Goal: Information Seeking & Learning: Learn about a topic

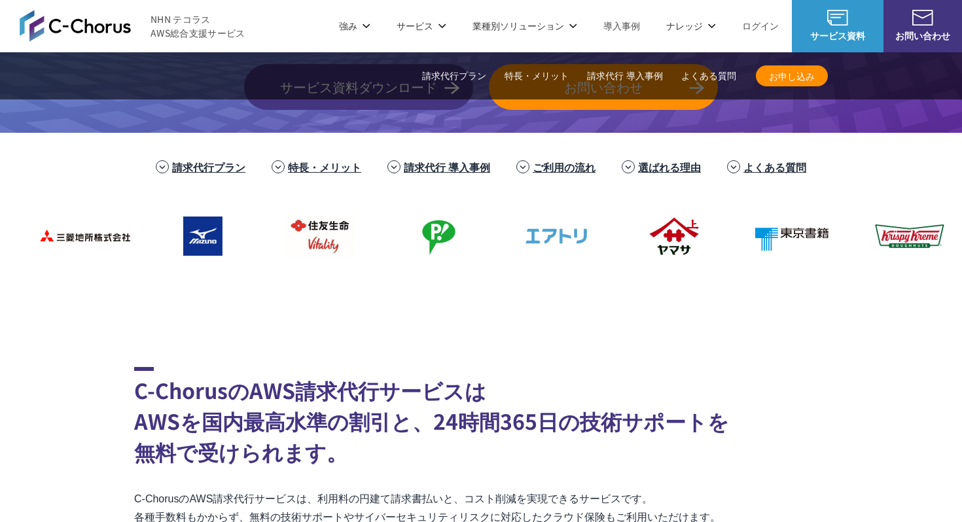
scroll to position [287, 0]
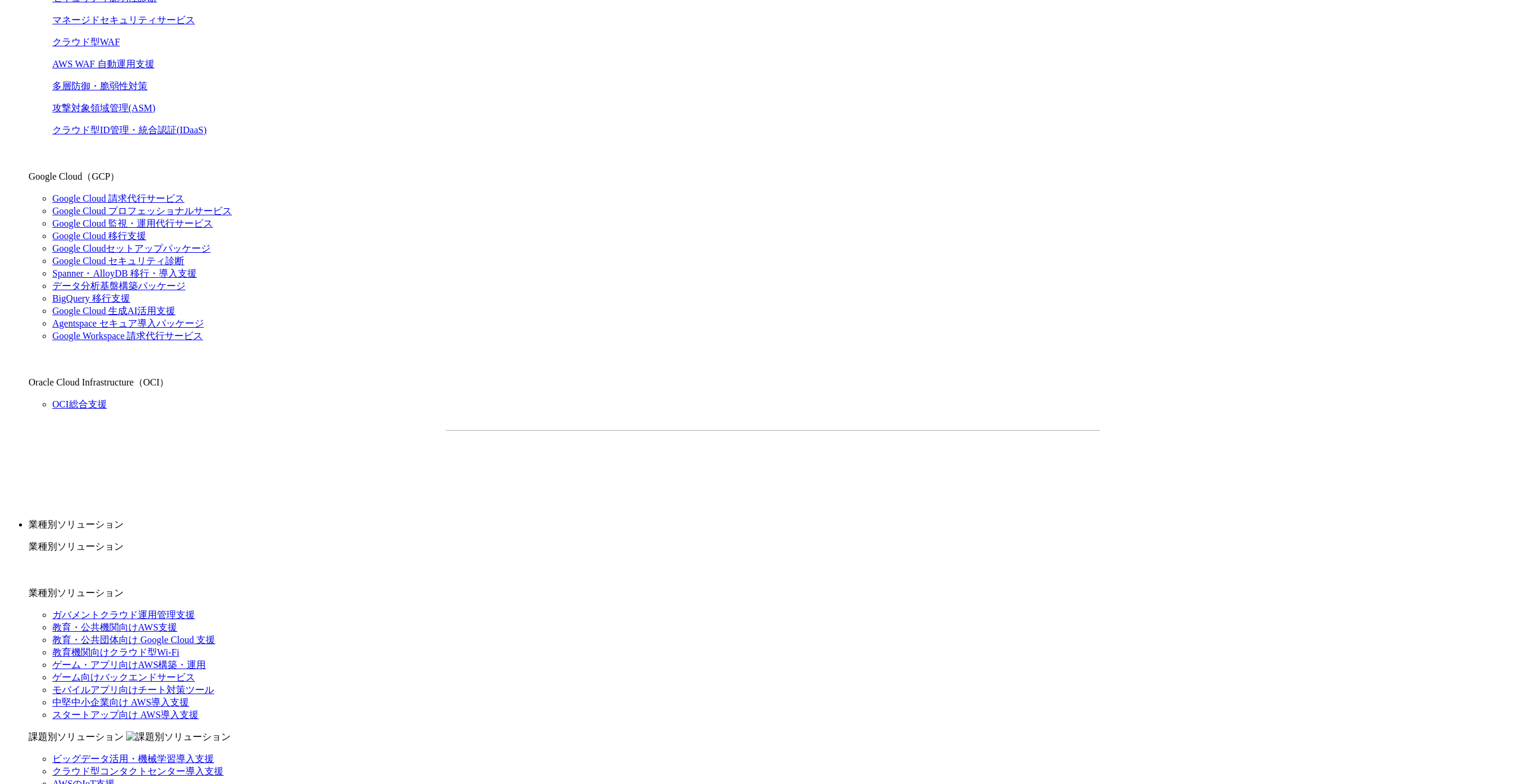
scroll to position [621, 0]
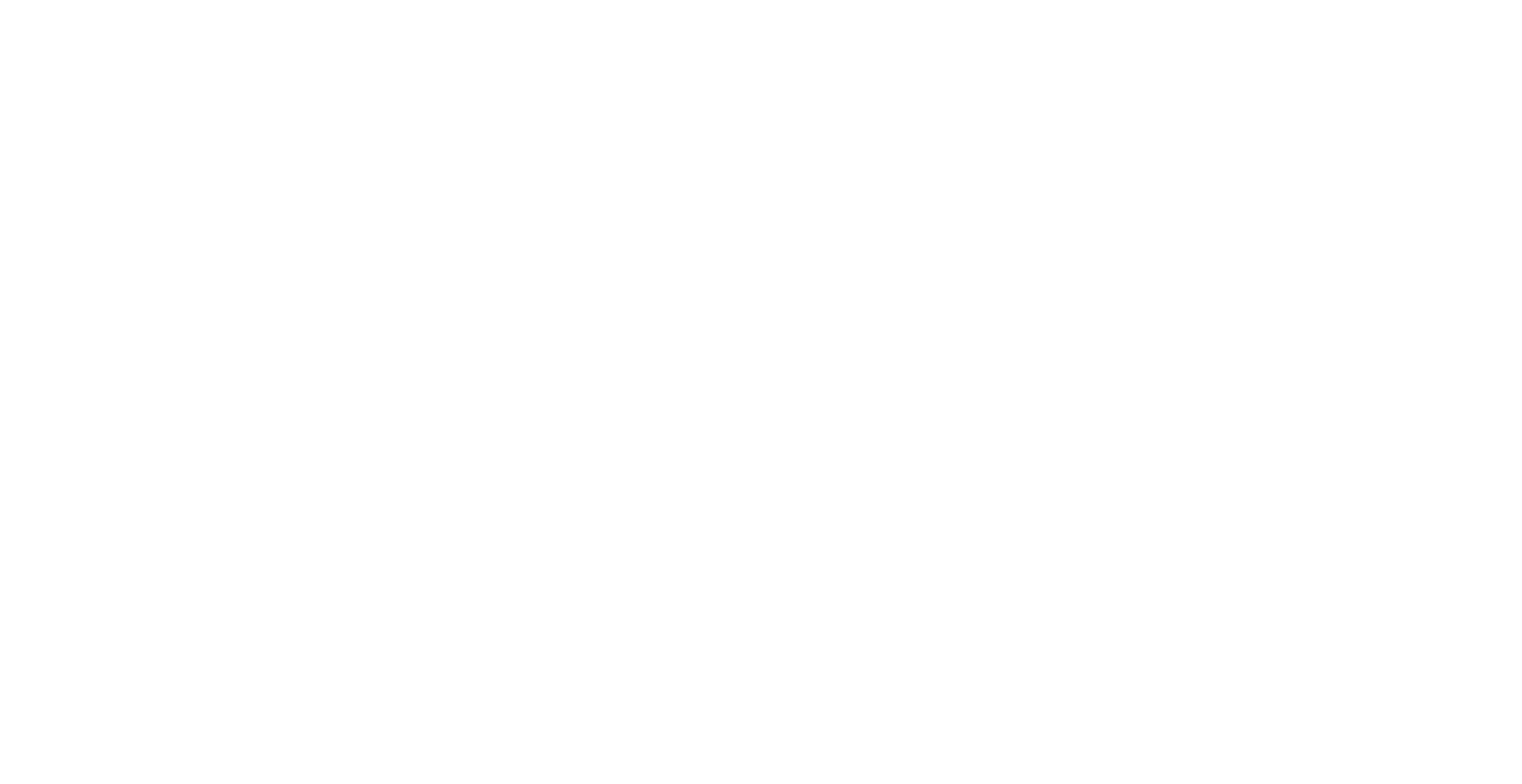
scroll to position [8357, 0]
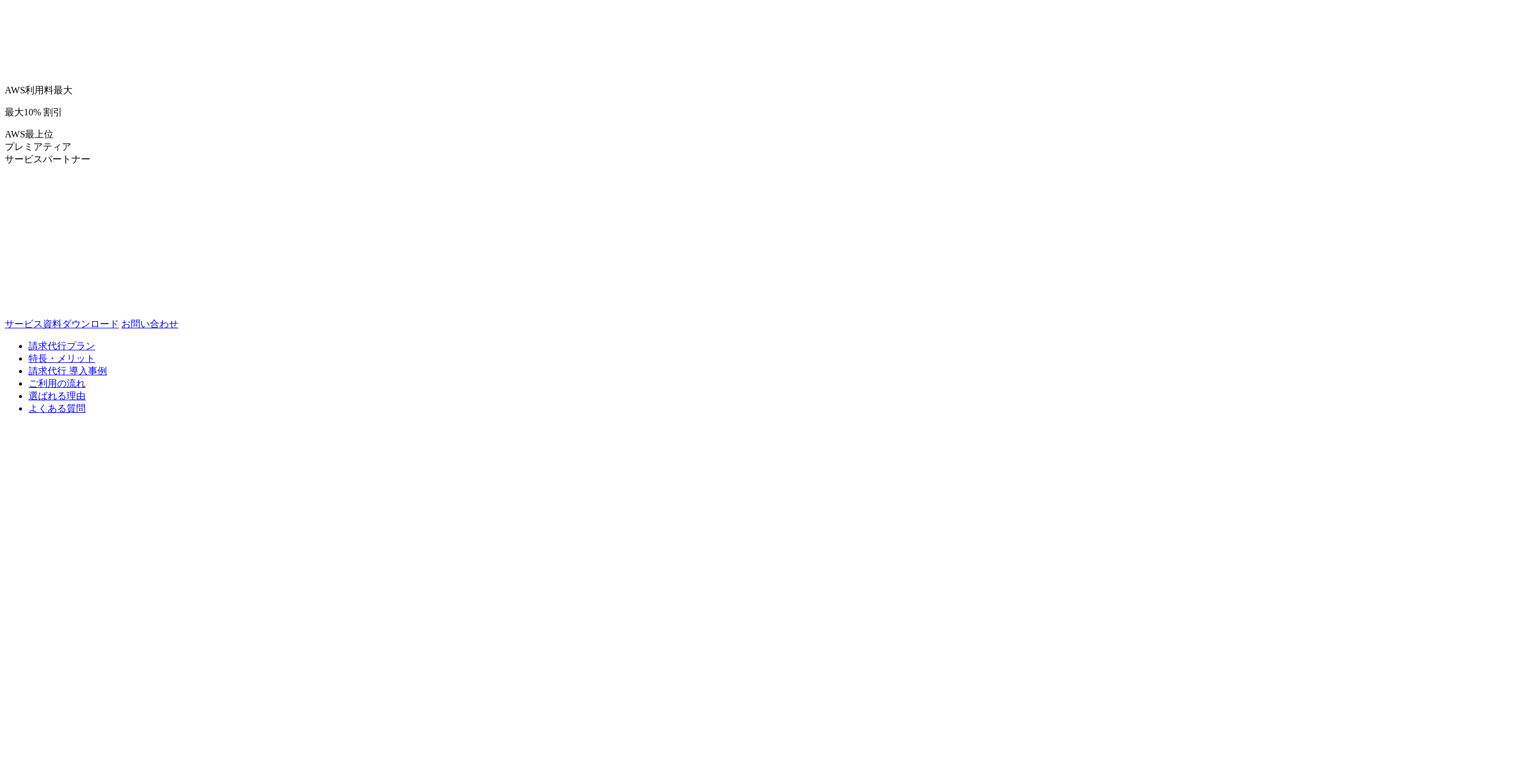
scroll to position [2305, 0]
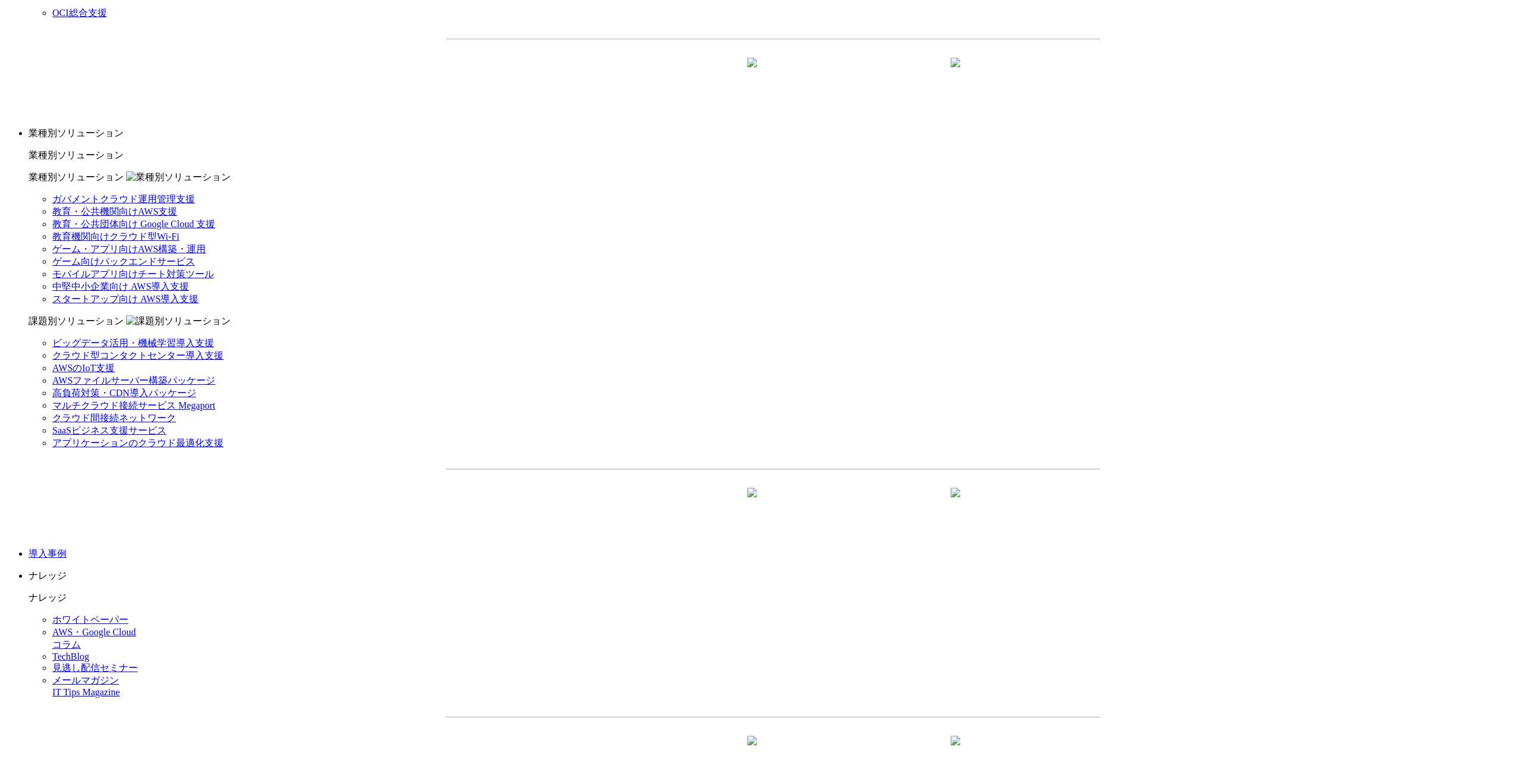
scroll to position [1008, 0]
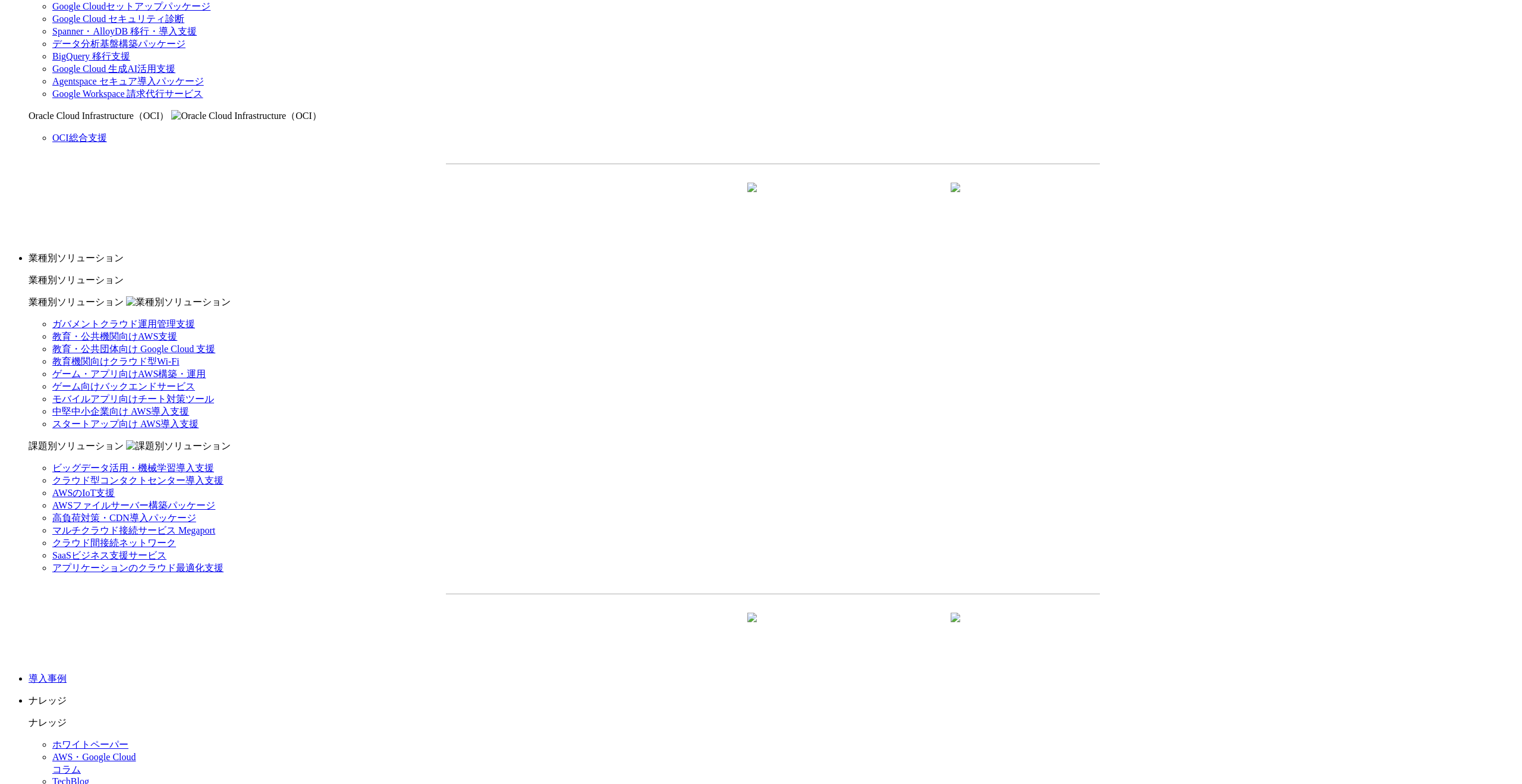
drag, startPoint x: 827, startPoint y: 541, endPoint x: 821, endPoint y: 492, distance: 49.4
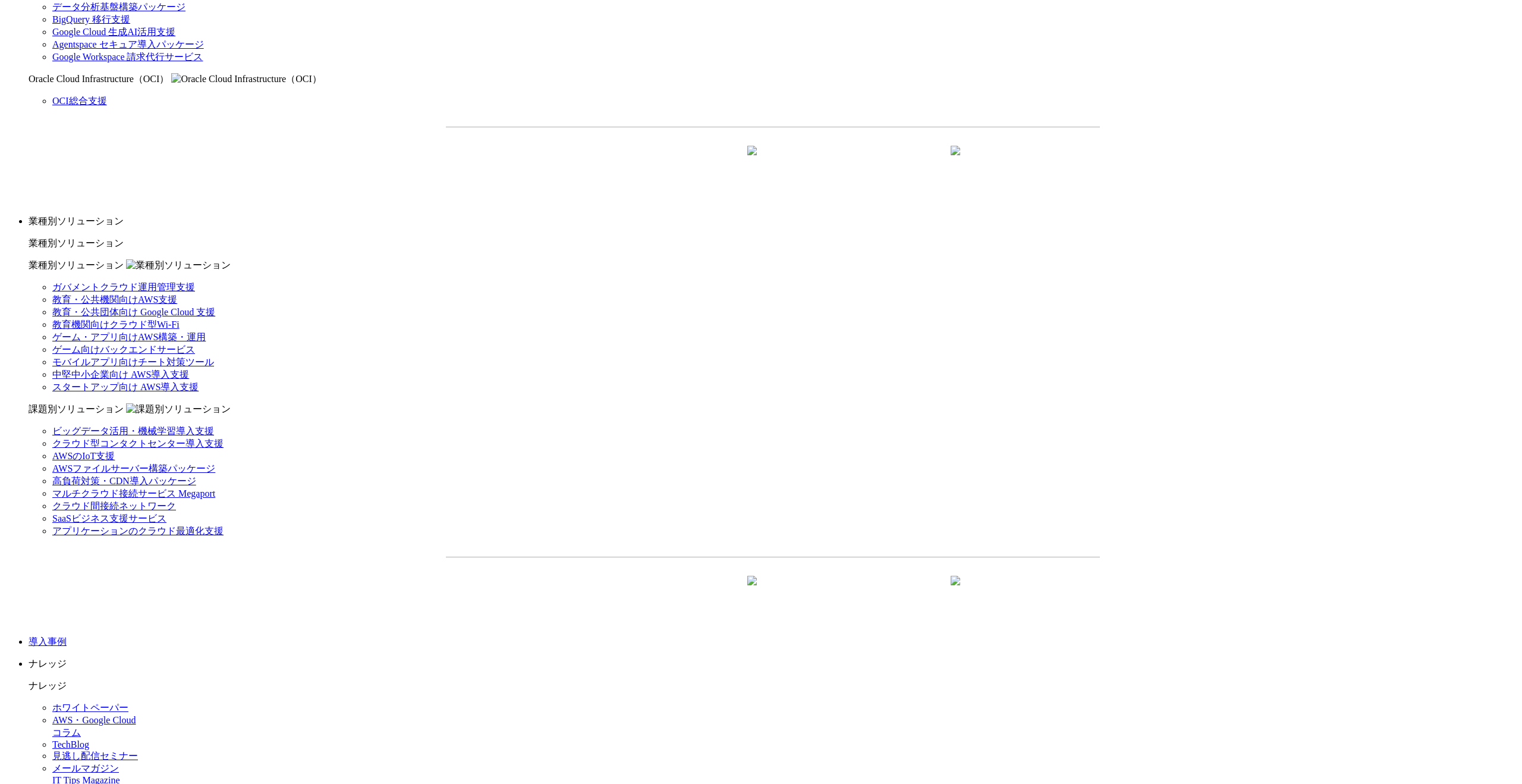
scroll to position [1086, 0]
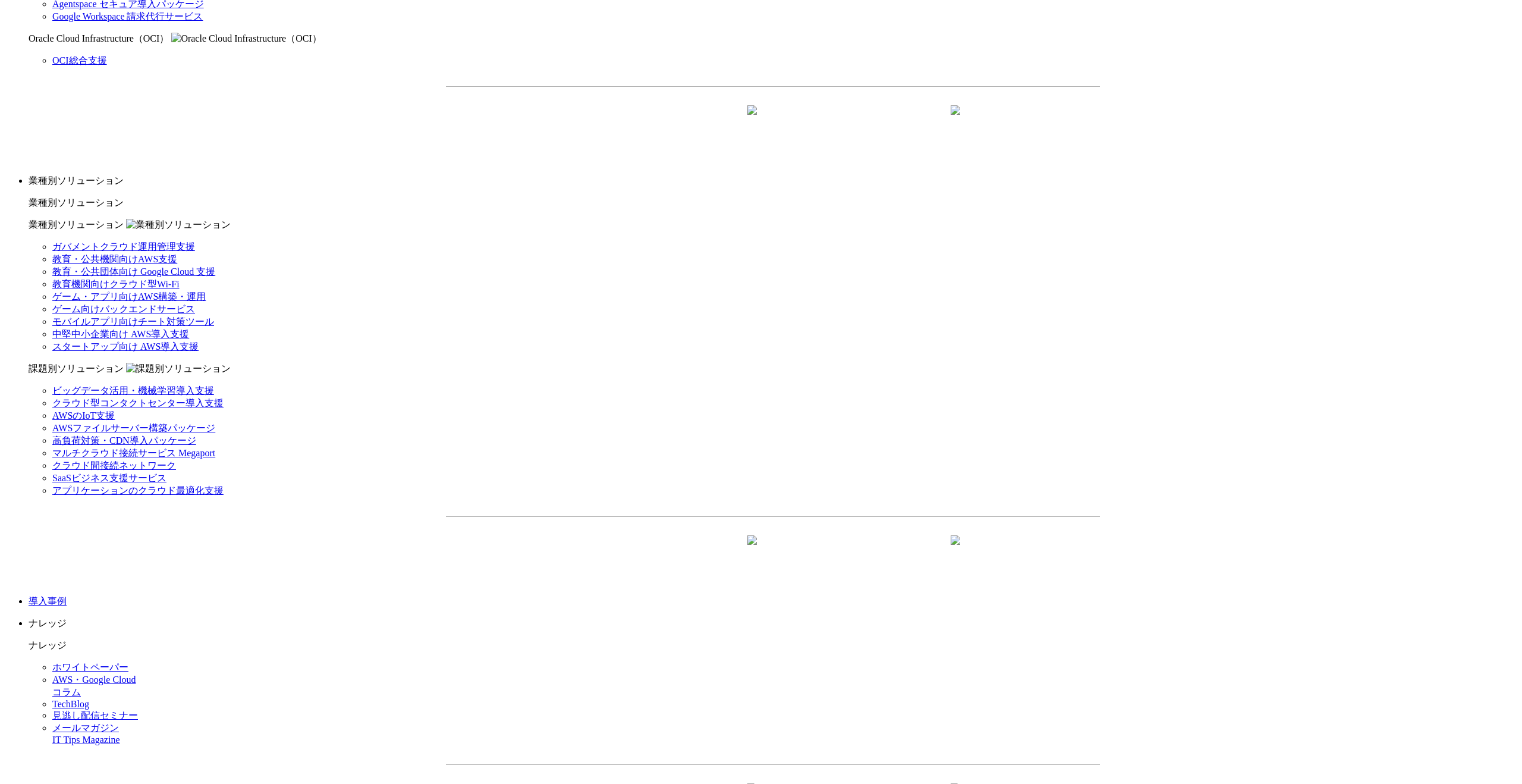
drag, startPoint x: 818, startPoint y: 469, endPoint x: 816, endPoint y: 425, distance: 44.0
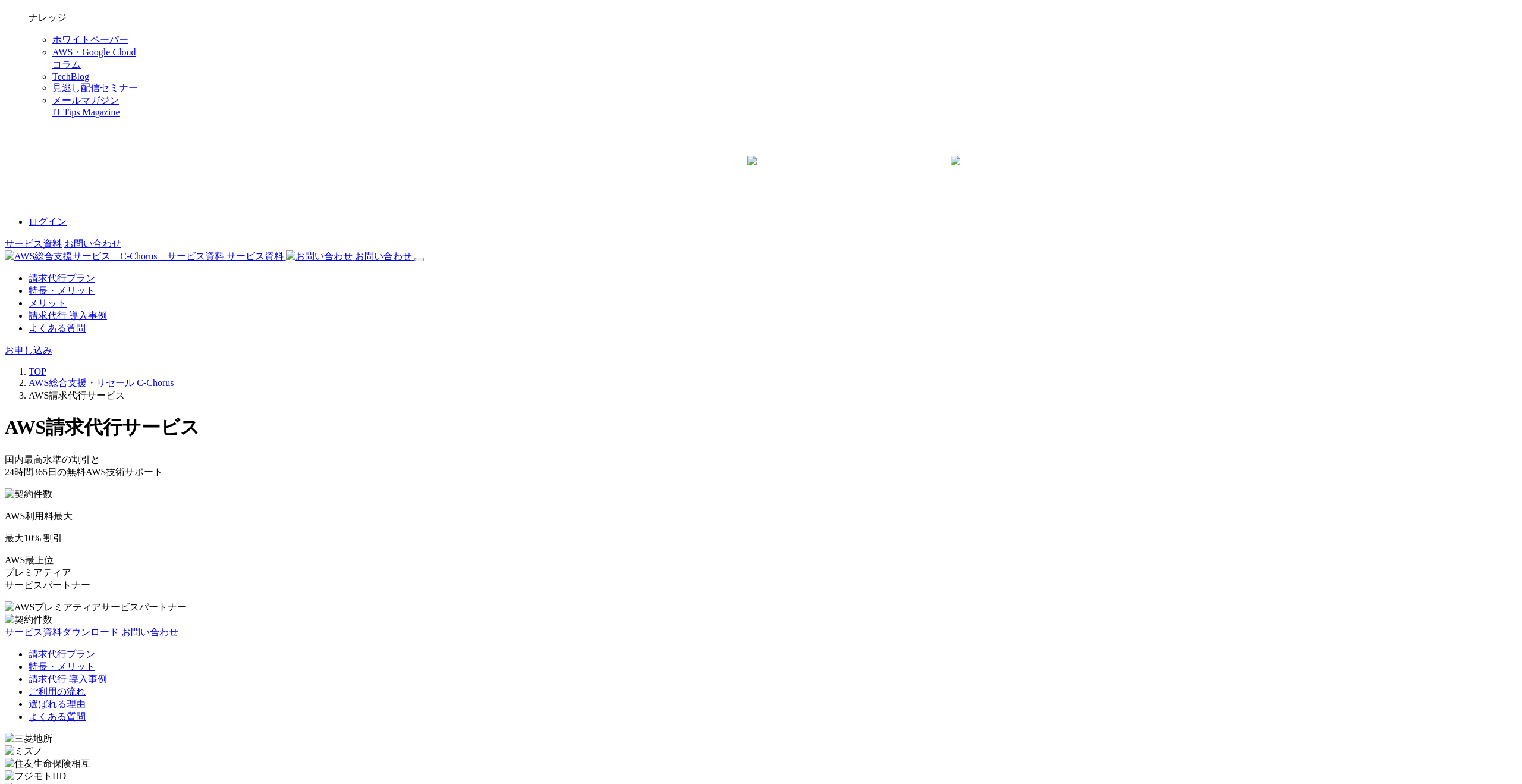
scroll to position [1748, 0]
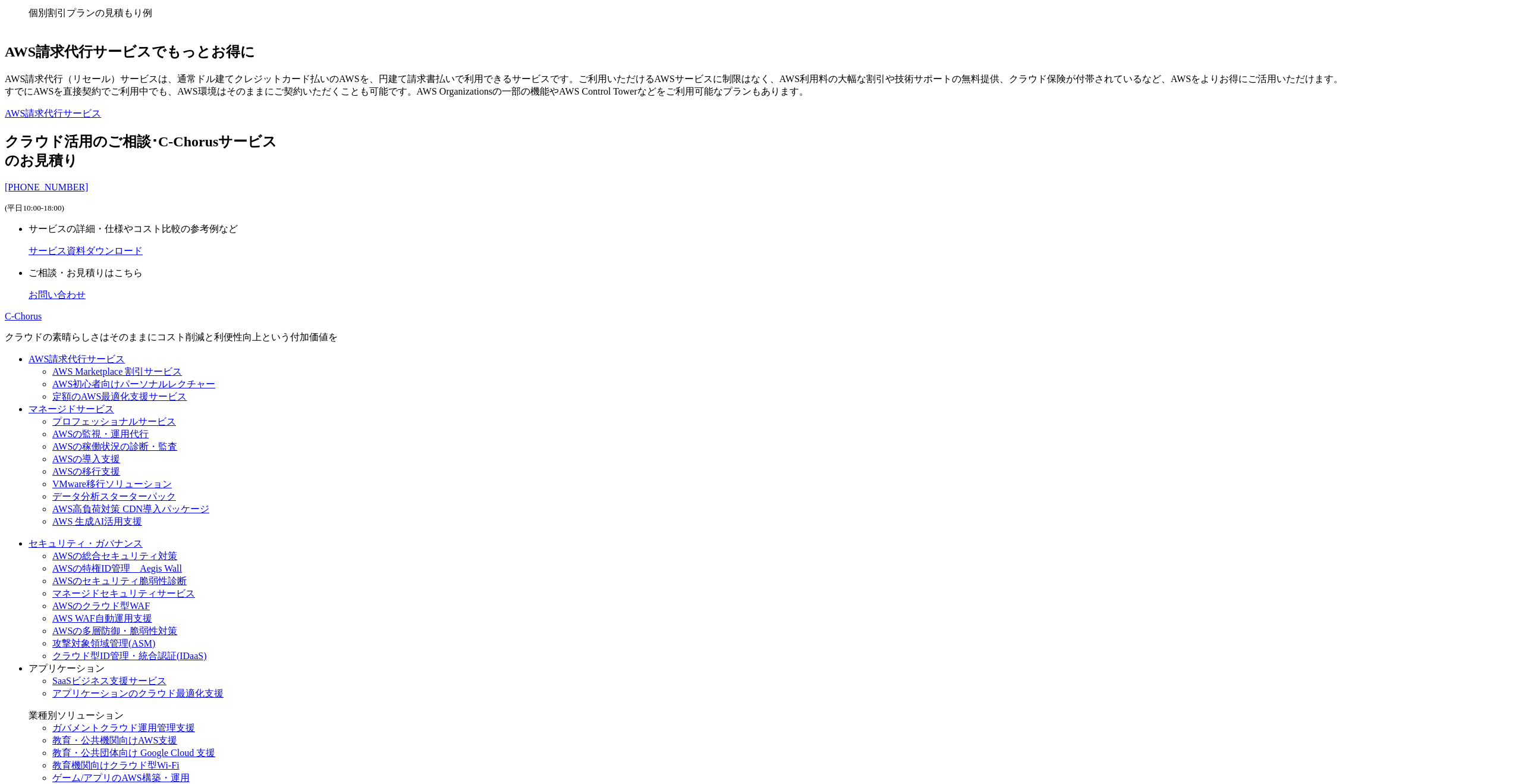
scroll to position [3457, 0]
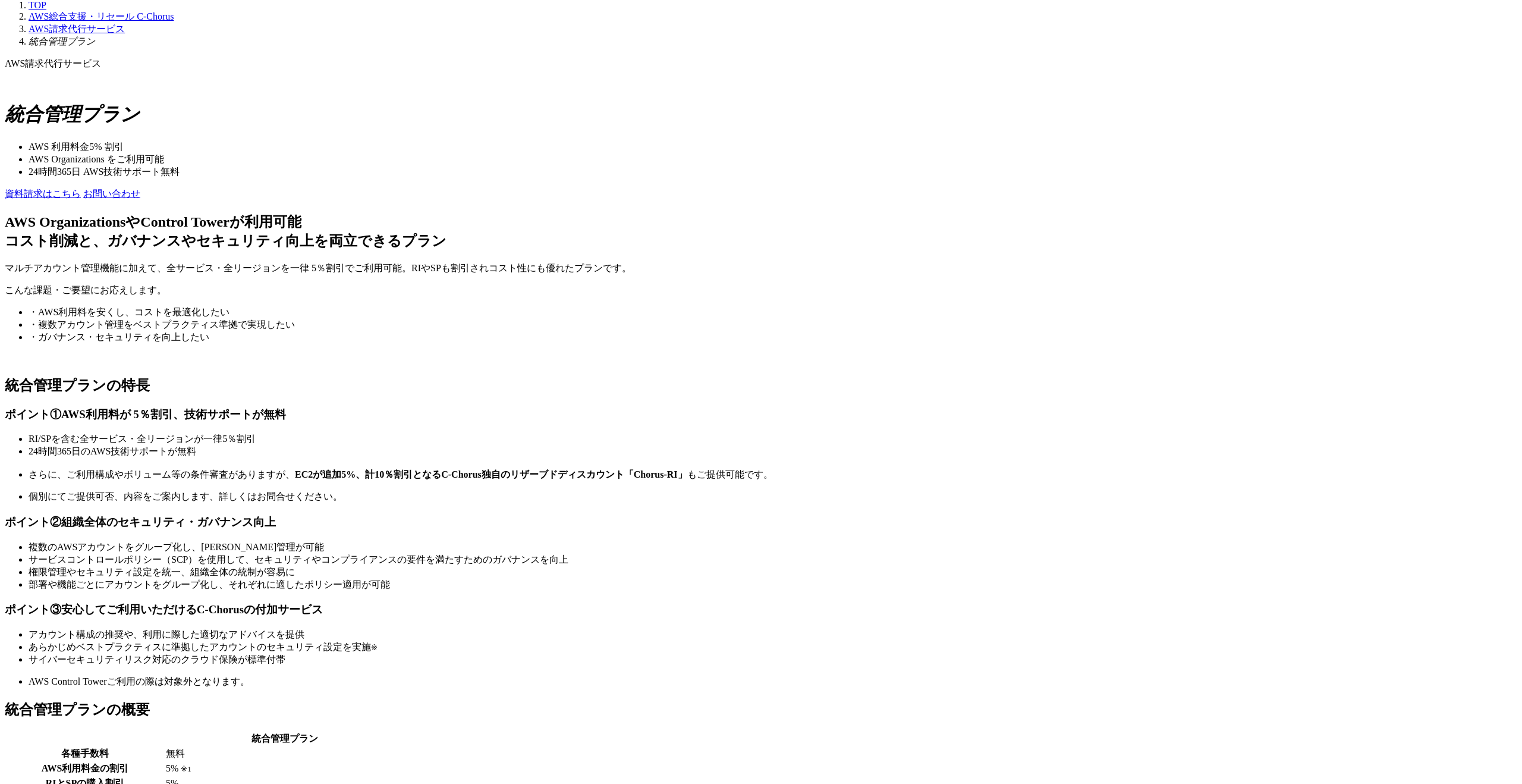
scroll to position [2236, 0]
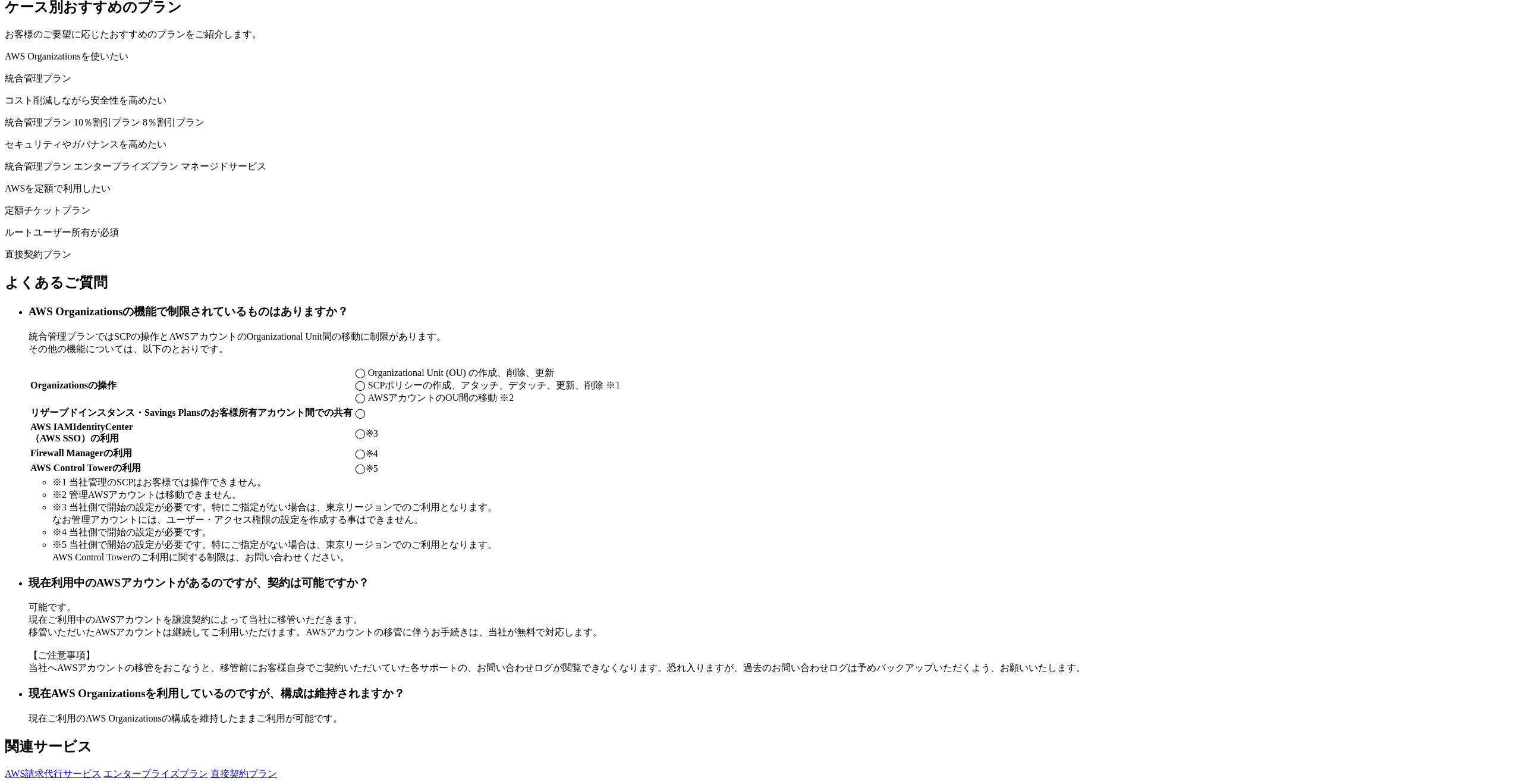
scroll to position [3476, 0]
